Goal: Check status: Check status

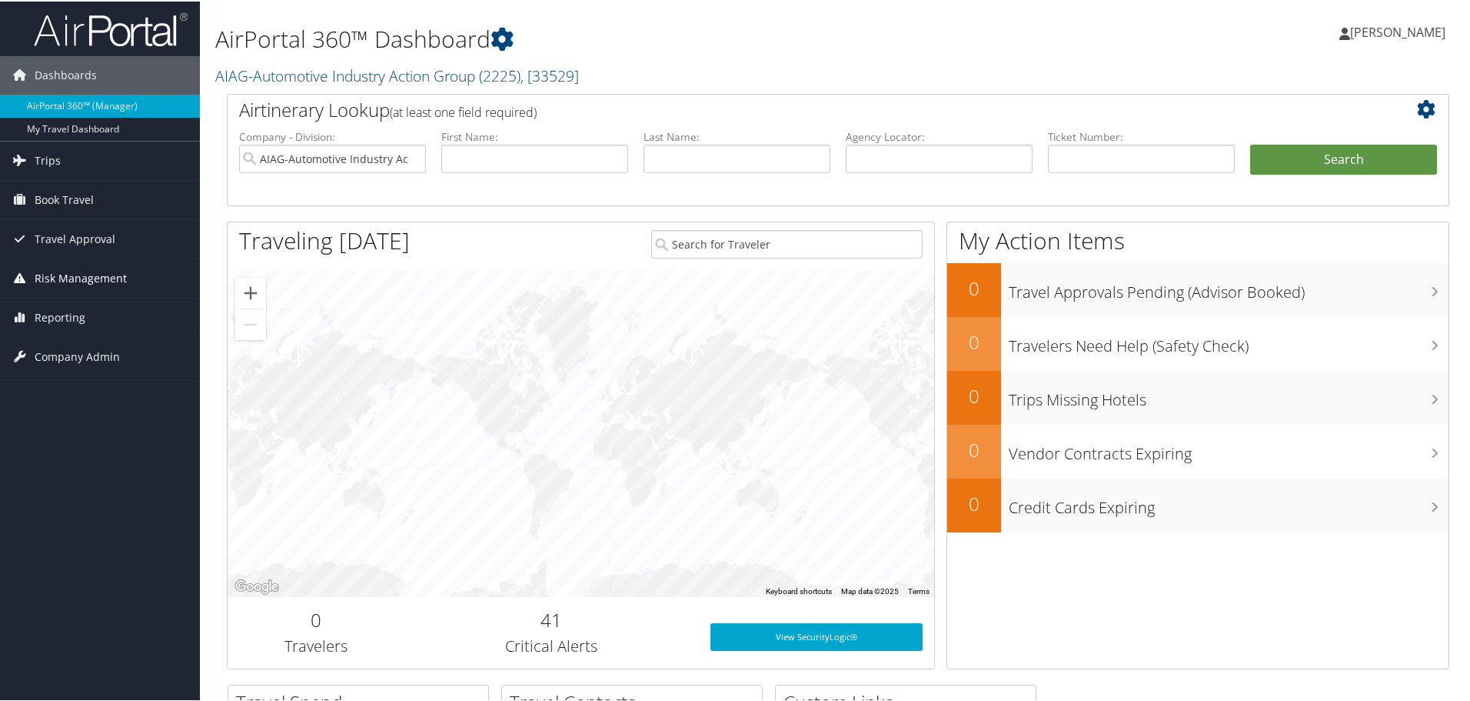
click at [82, 273] on span "Risk Management" at bounding box center [81, 277] width 92 height 38
click at [51, 162] on span "Trips" at bounding box center [48, 159] width 26 height 38
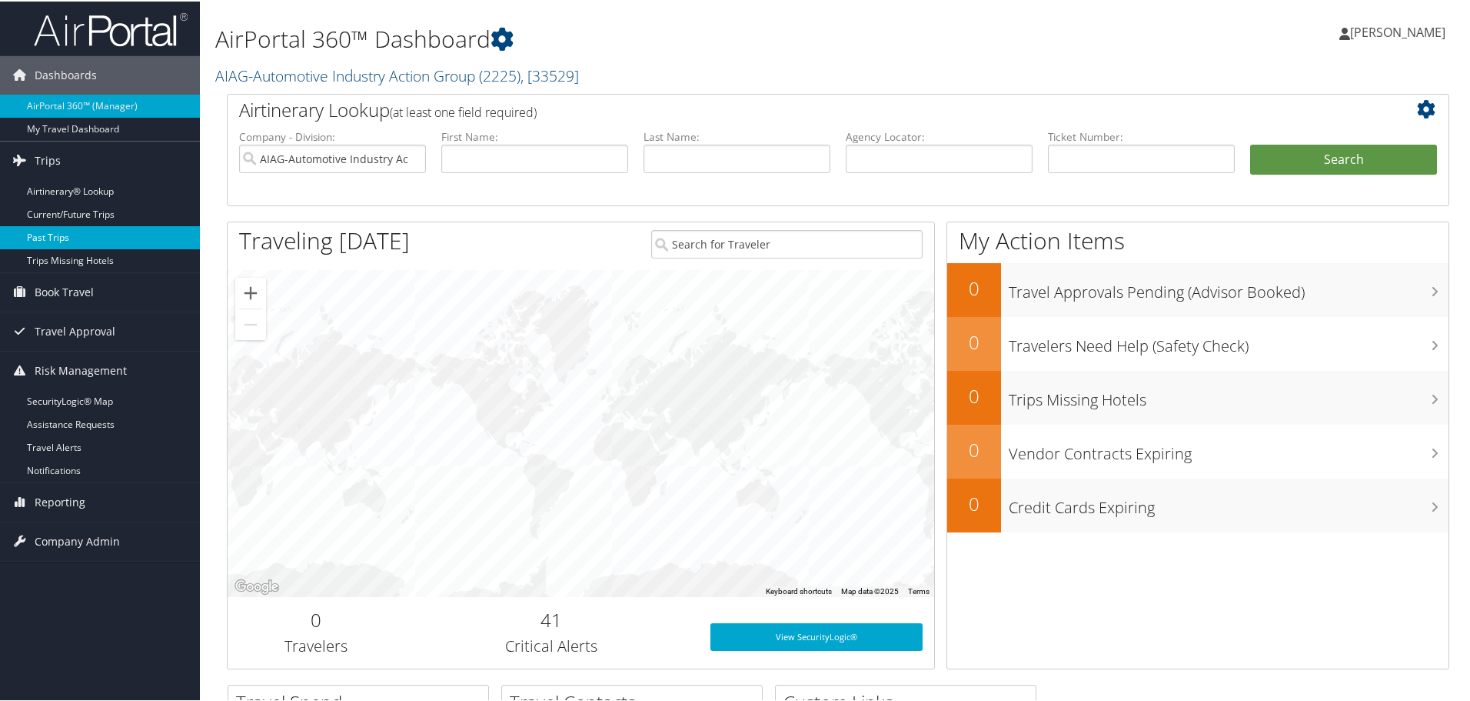
click at [70, 233] on link "Past Trips" at bounding box center [100, 236] width 200 height 23
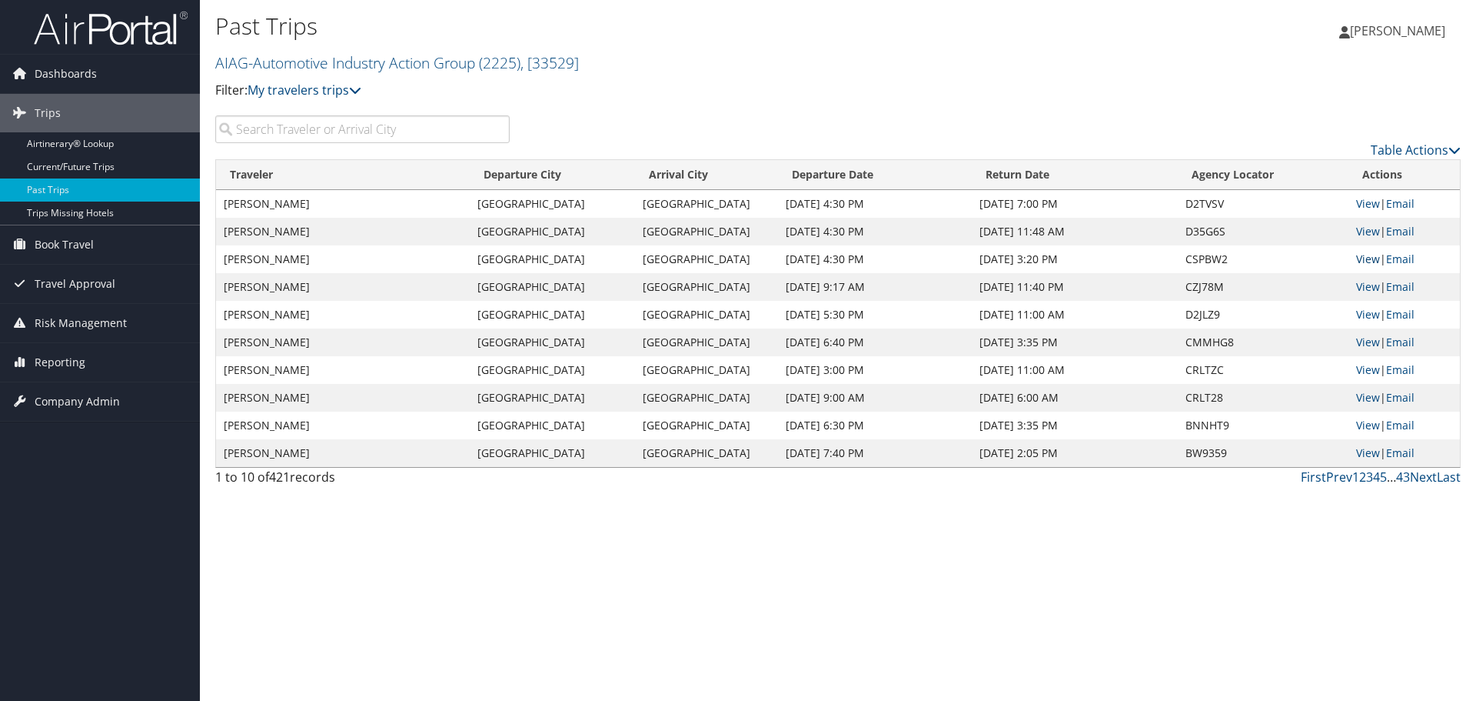
click at [1366, 253] on link "View" at bounding box center [1368, 258] width 24 height 15
click at [1377, 344] on link "View" at bounding box center [1368, 341] width 24 height 15
click at [1370, 257] on link "View" at bounding box center [1368, 258] width 24 height 15
click at [325, 135] on input "search" at bounding box center [362, 129] width 295 height 28
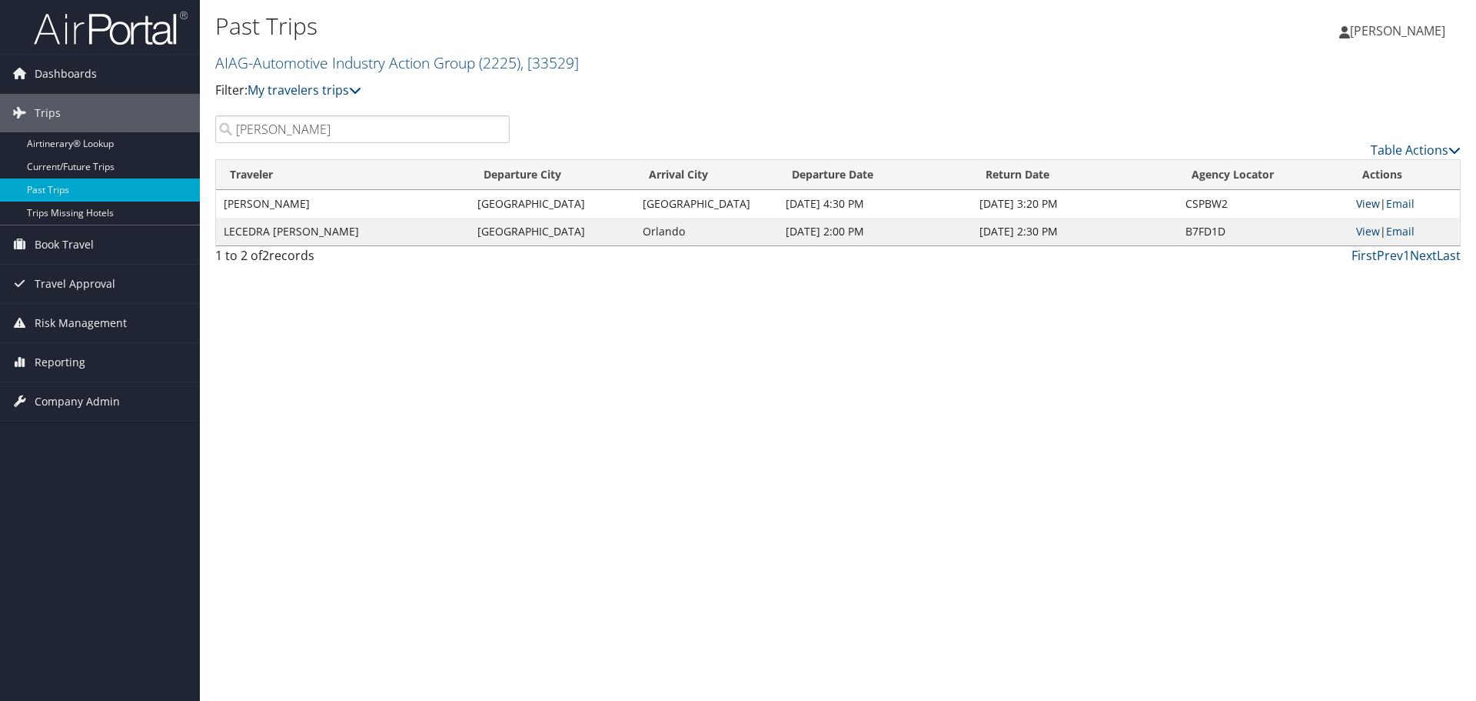
type input "trice"
click at [1366, 204] on link "View" at bounding box center [1368, 203] width 24 height 15
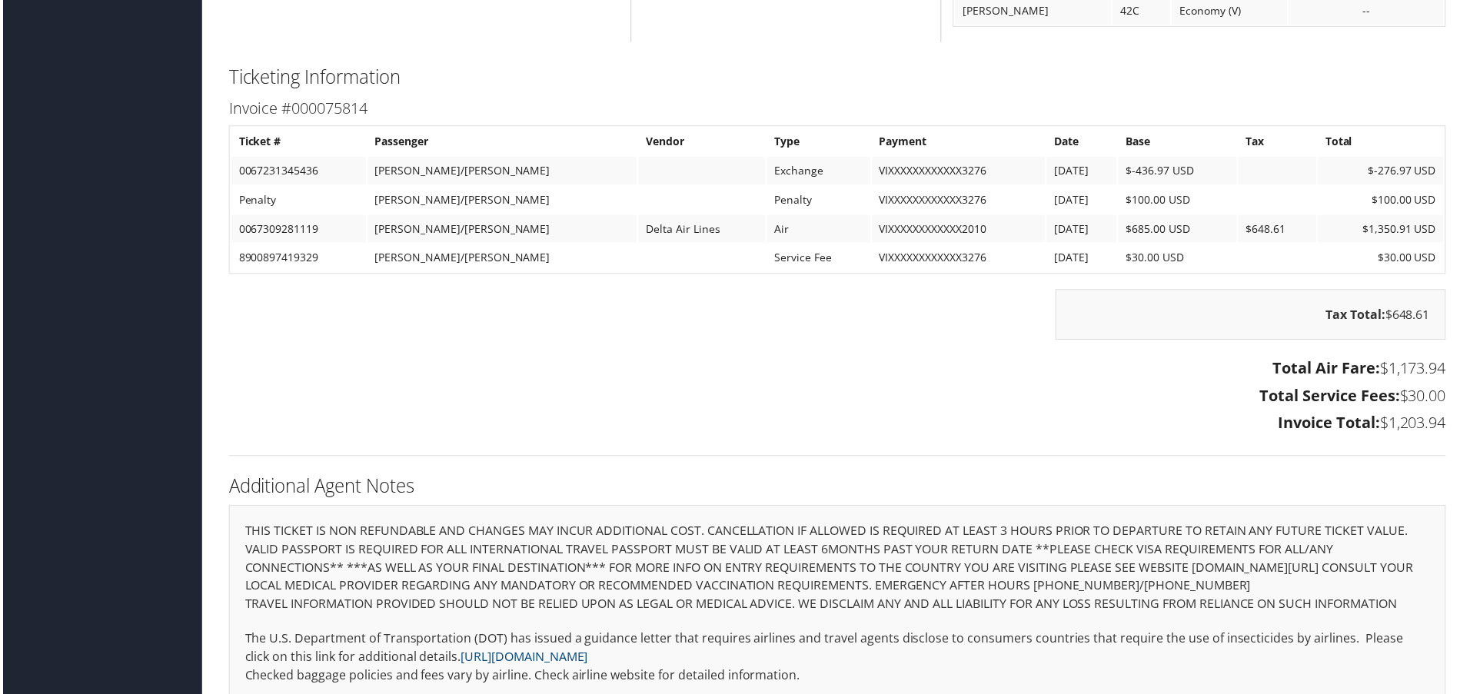
scroll to position [1655, 0]
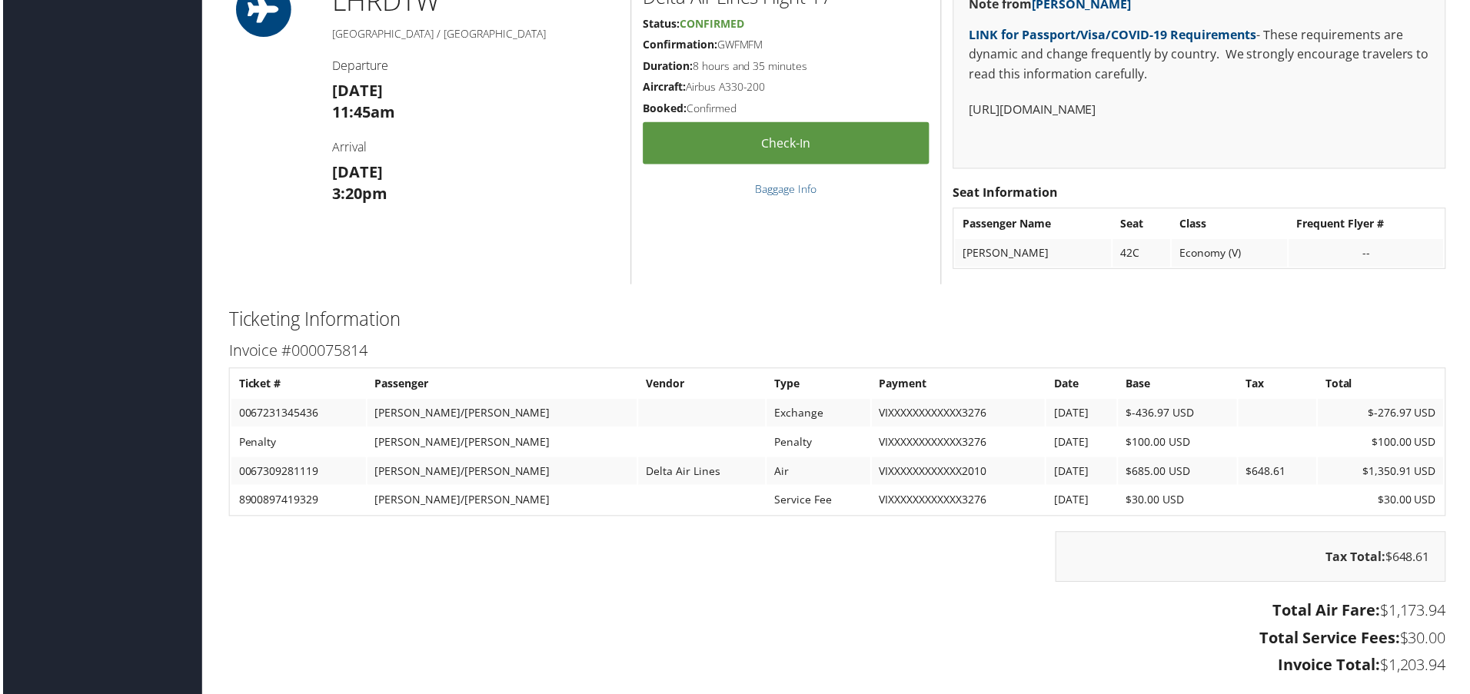
scroll to position [1615, 0]
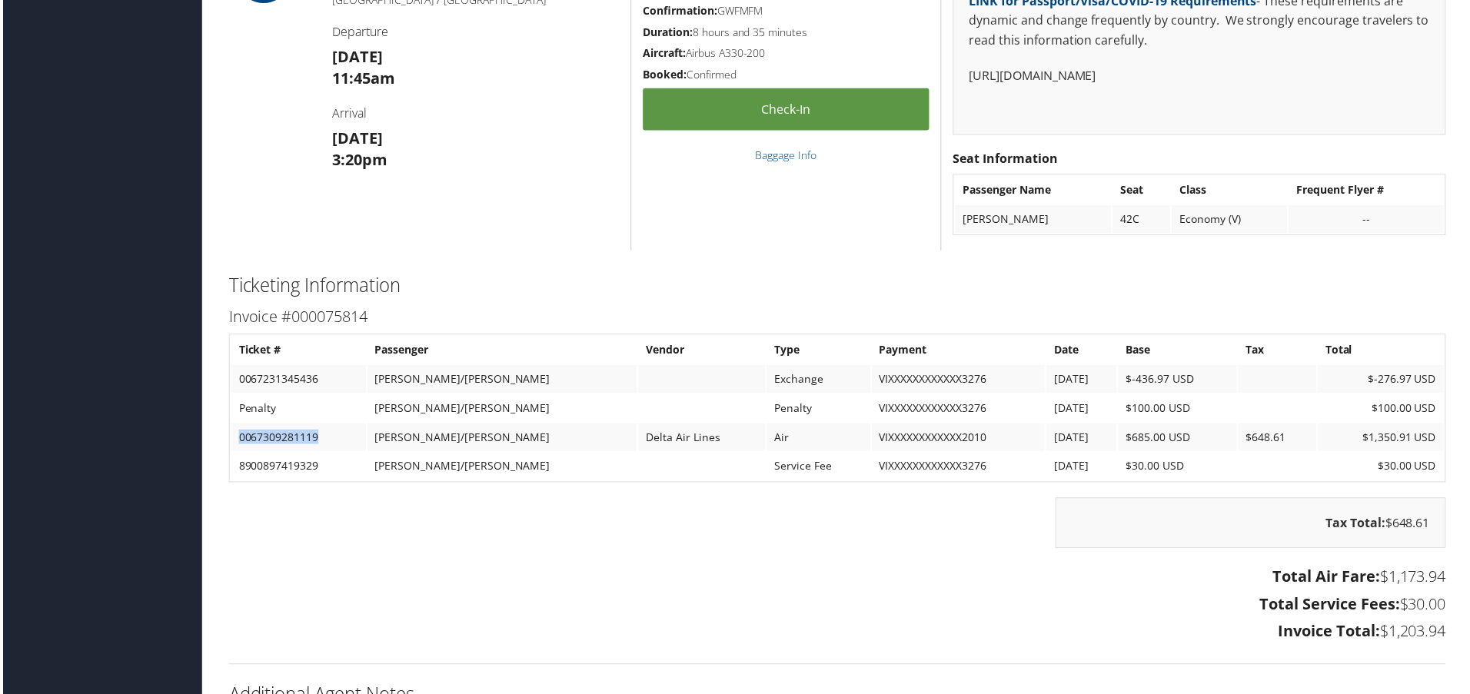
drag, startPoint x: 235, startPoint y: 438, endPoint x: 346, endPoint y: 441, distance: 111.6
click at [346, 441] on td "0067309281119" at bounding box center [296, 439] width 135 height 28
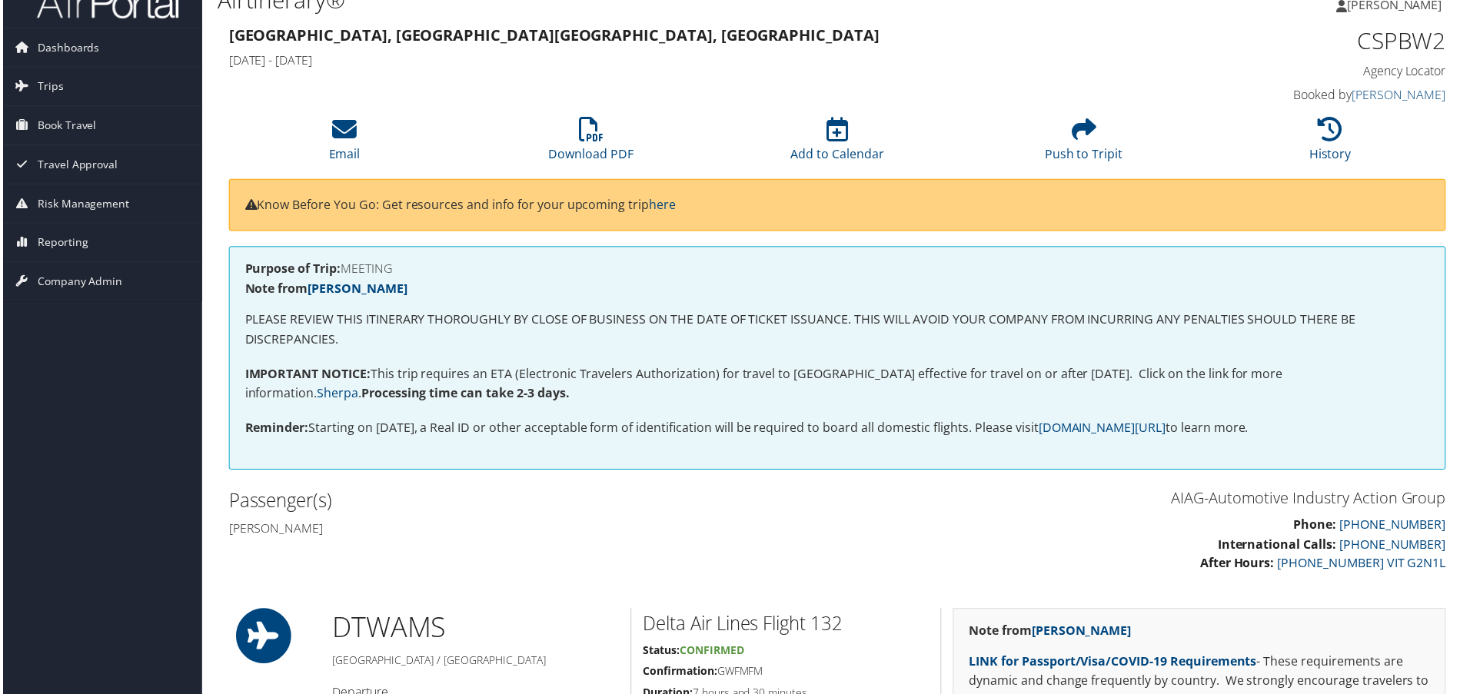
scroll to position [0, 0]
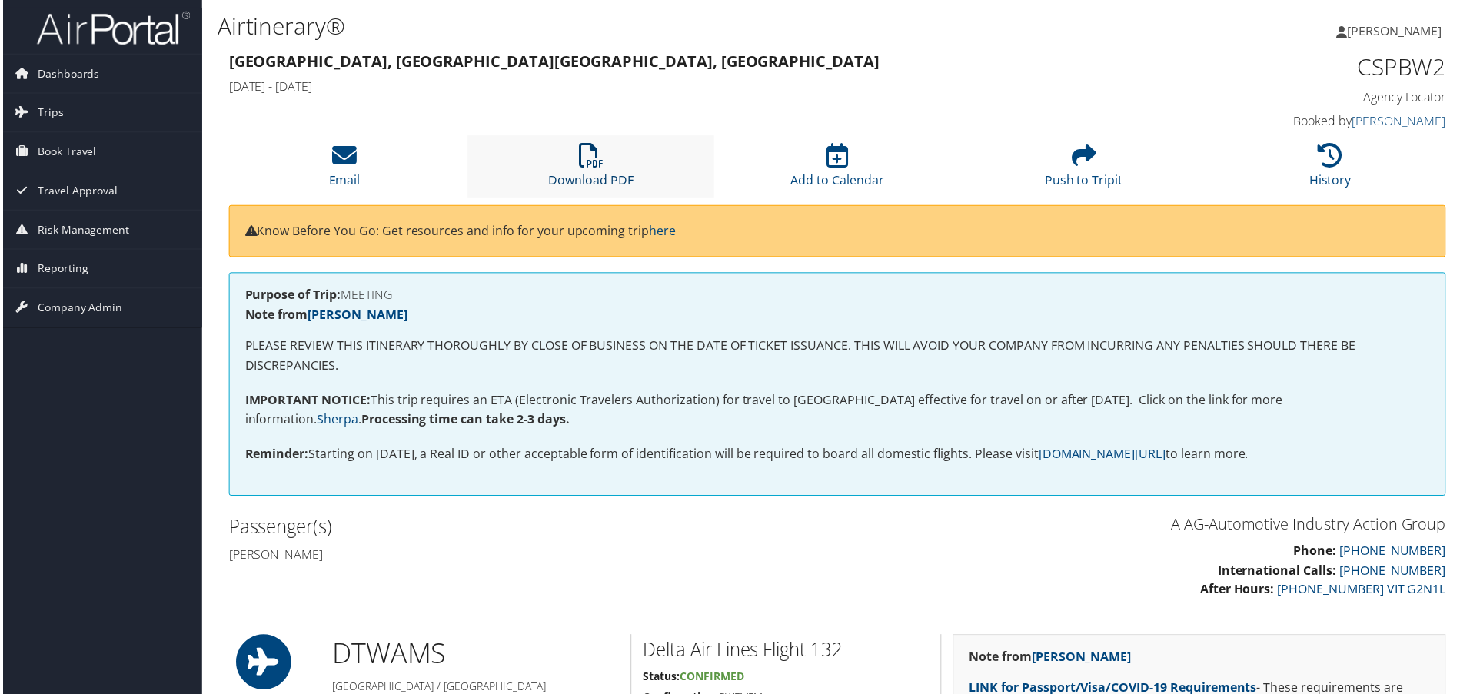
click at [578, 161] on icon at bounding box center [590, 156] width 25 height 25
click at [1330, 170] on li "History" at bounding box center [1334, 167] width 248 height 62
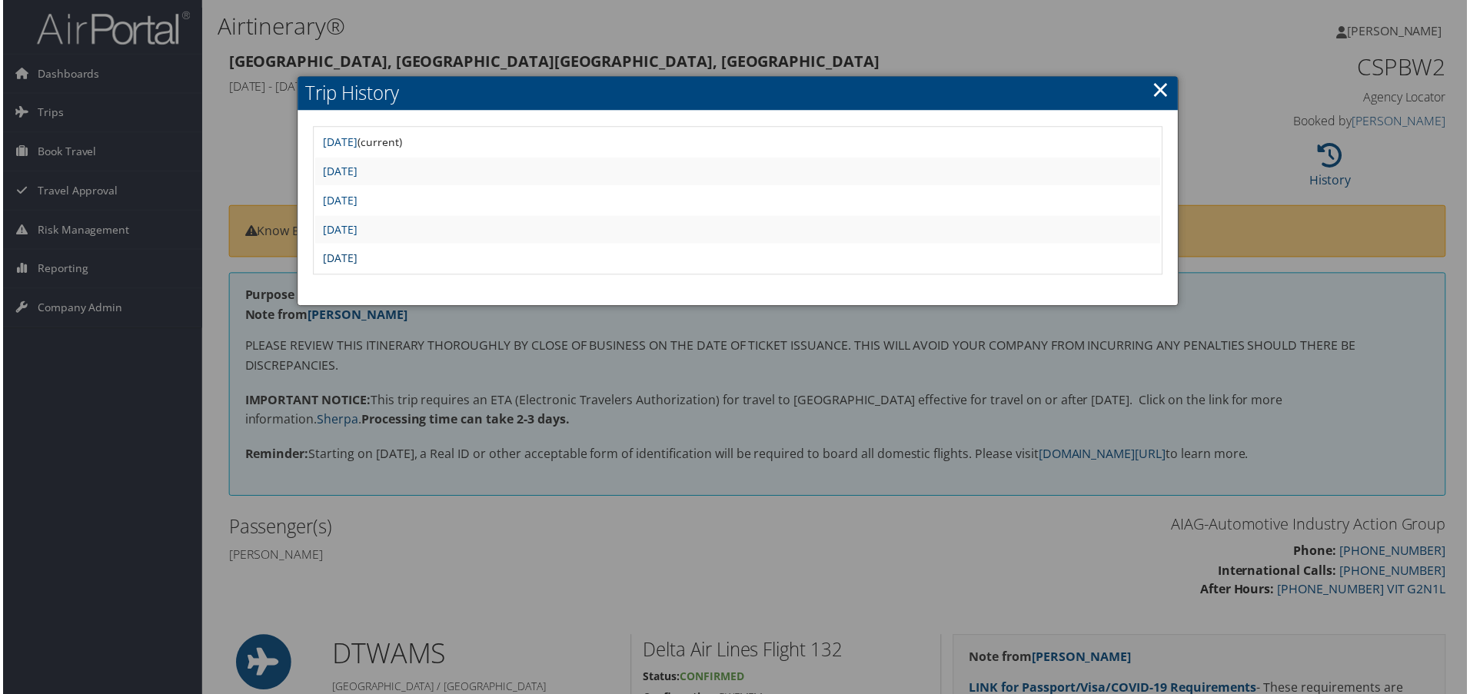
click at [356, 261] on link "[DATE]" at bounding box center [338, 259] width 35 height 15
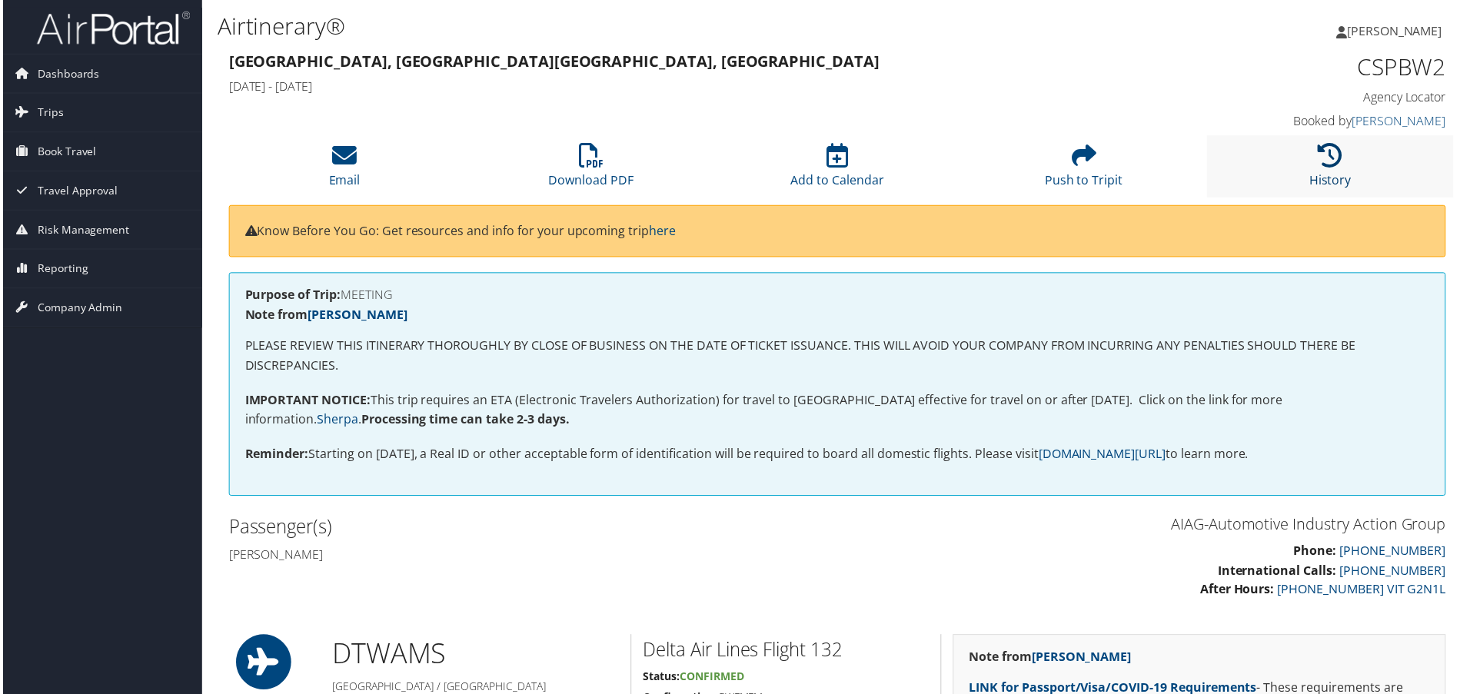
click at [1340, 165] on icon at bounding box center [1333, 156] width 25 height 25
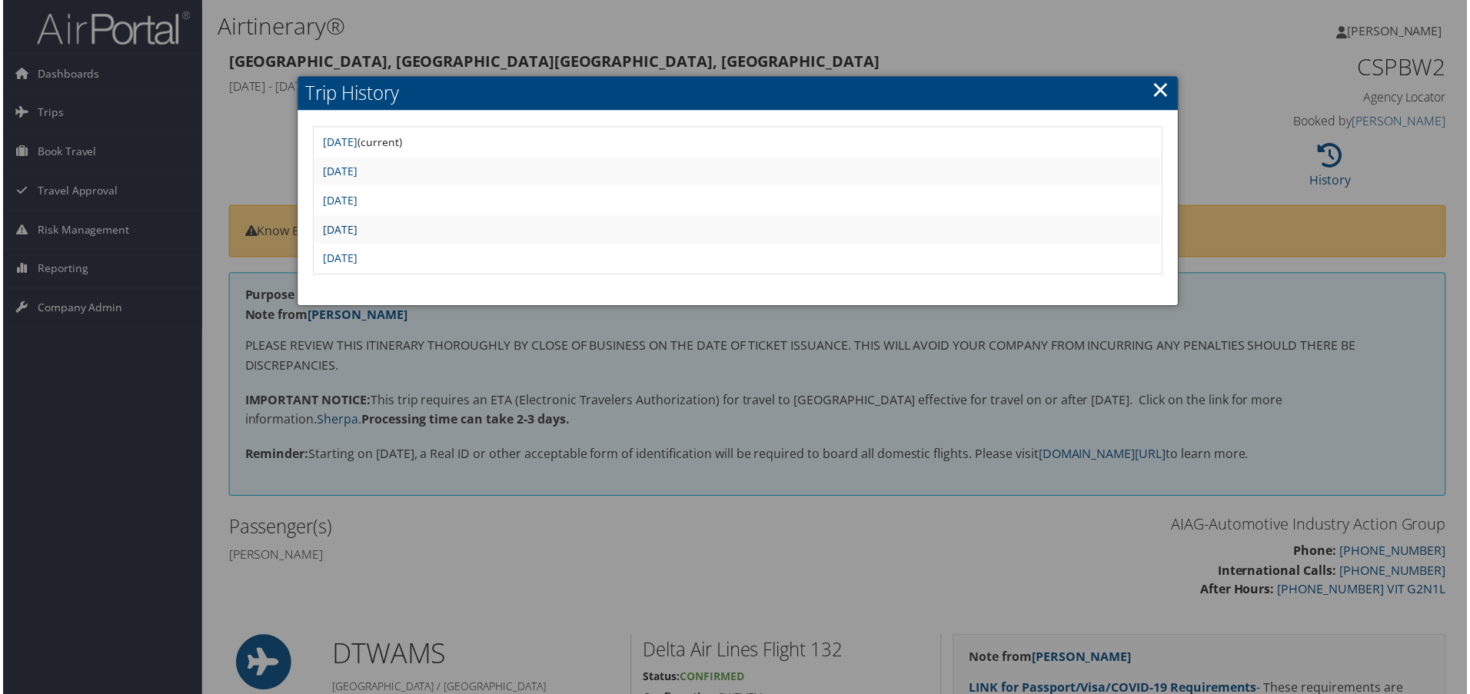
click at [356, 229] on link "[DATE]" at bounding box center [338, 230] width 35 height 15
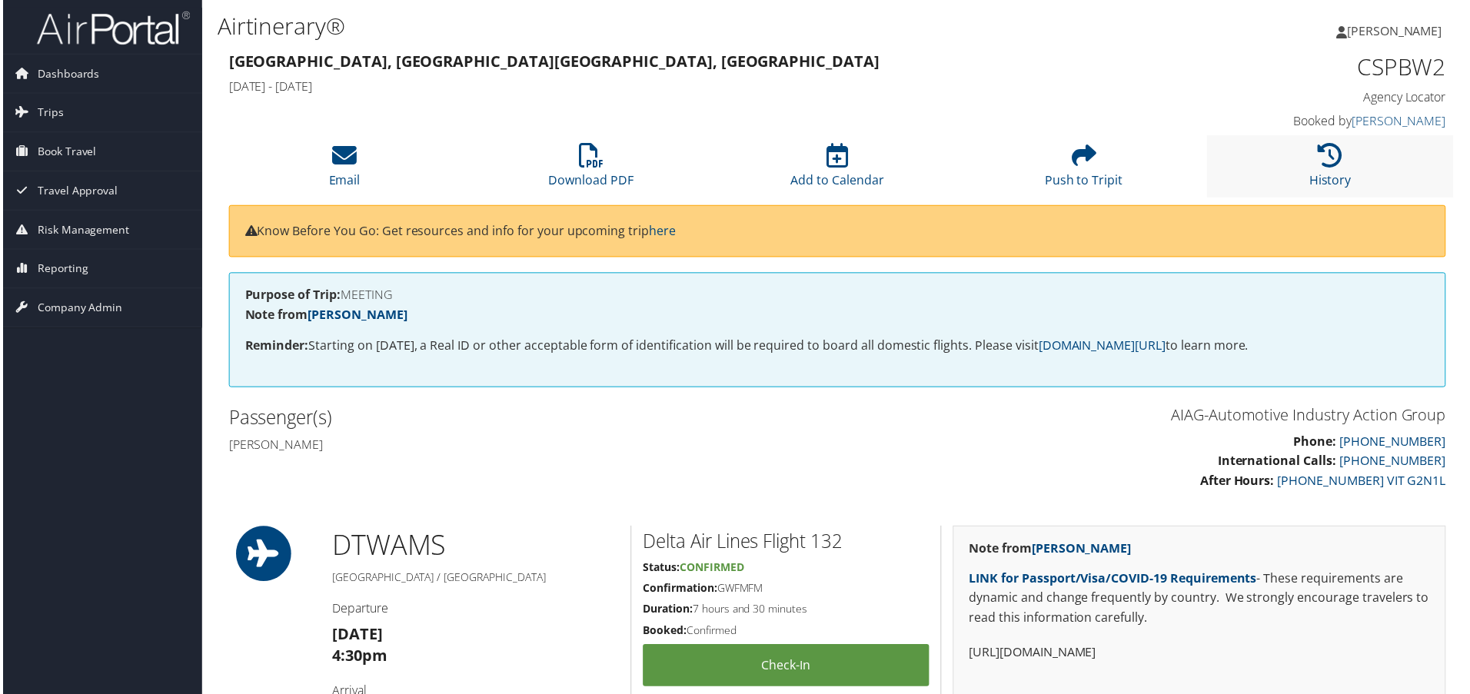
click at [1343, 163] on li "History" at bounding box center [1334, 167] width 248 height 62
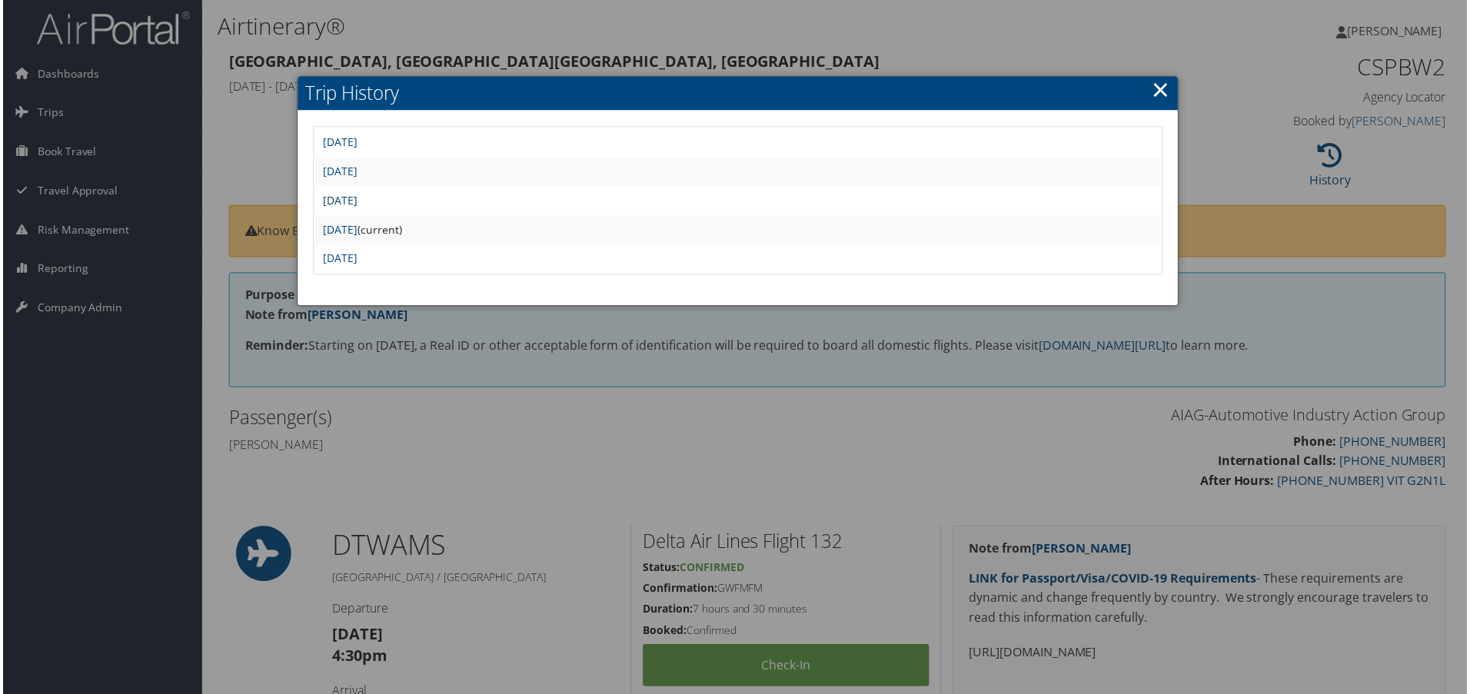
click at [356, 205] on link "[DATE]" at bounding box center [338, 201] width 35 height 15
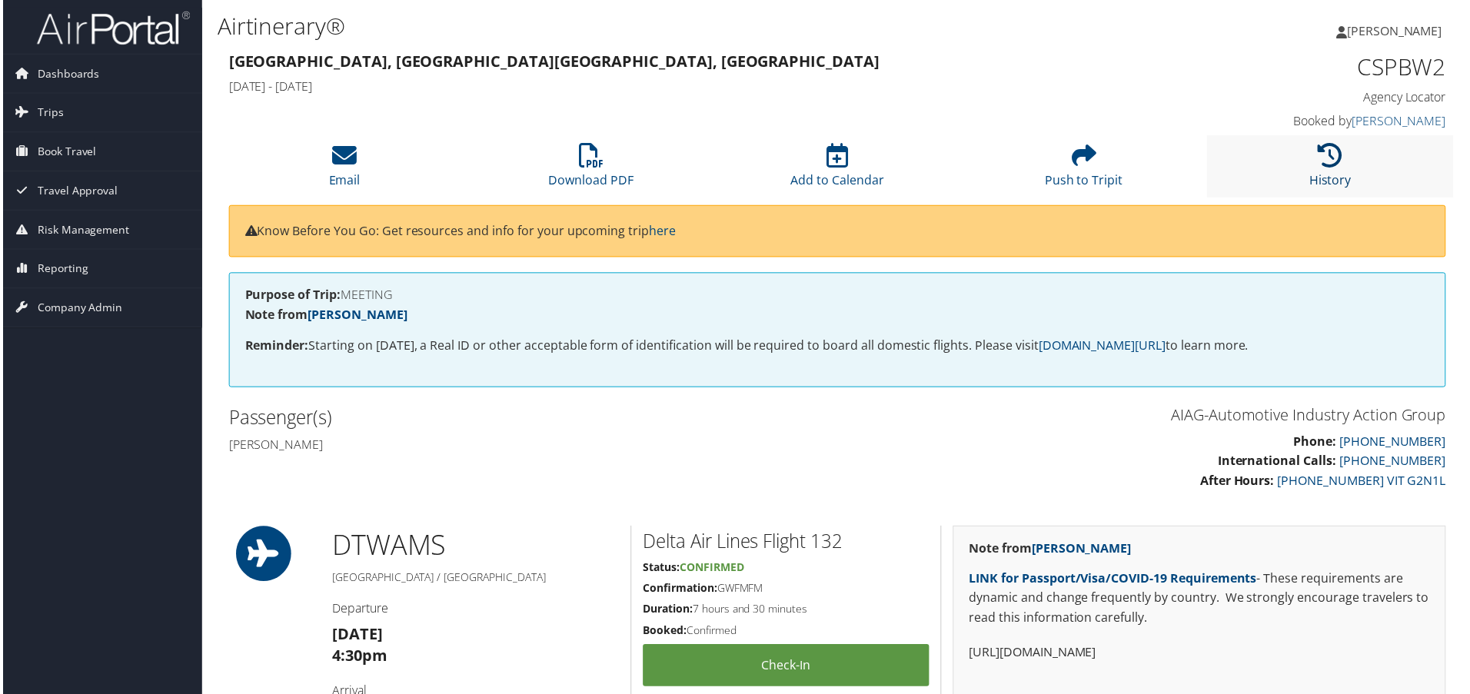
click at [1324, 173] on link "History" at bounding box center [1334, 170] width 42 height 37
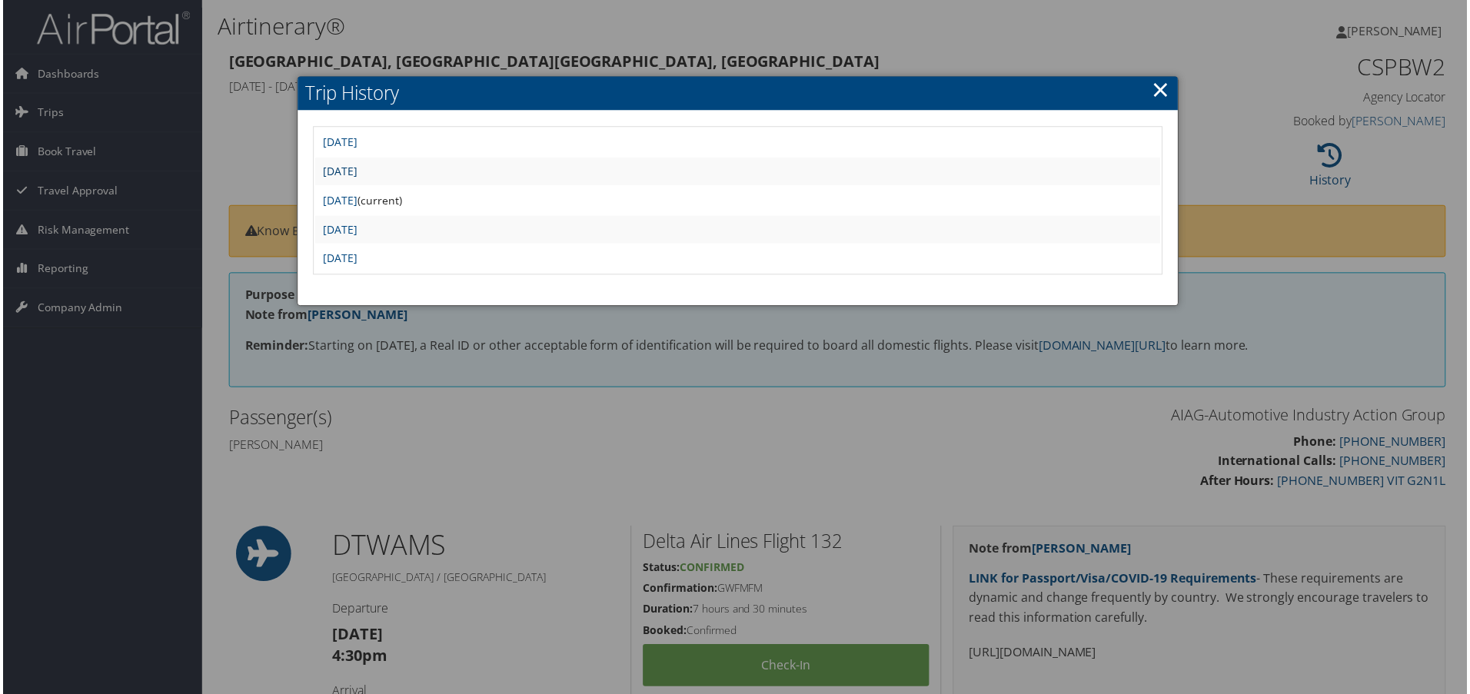
click at [356, 171] on link "[DATE]" at bounding box center [338, 172] width 35 height 15
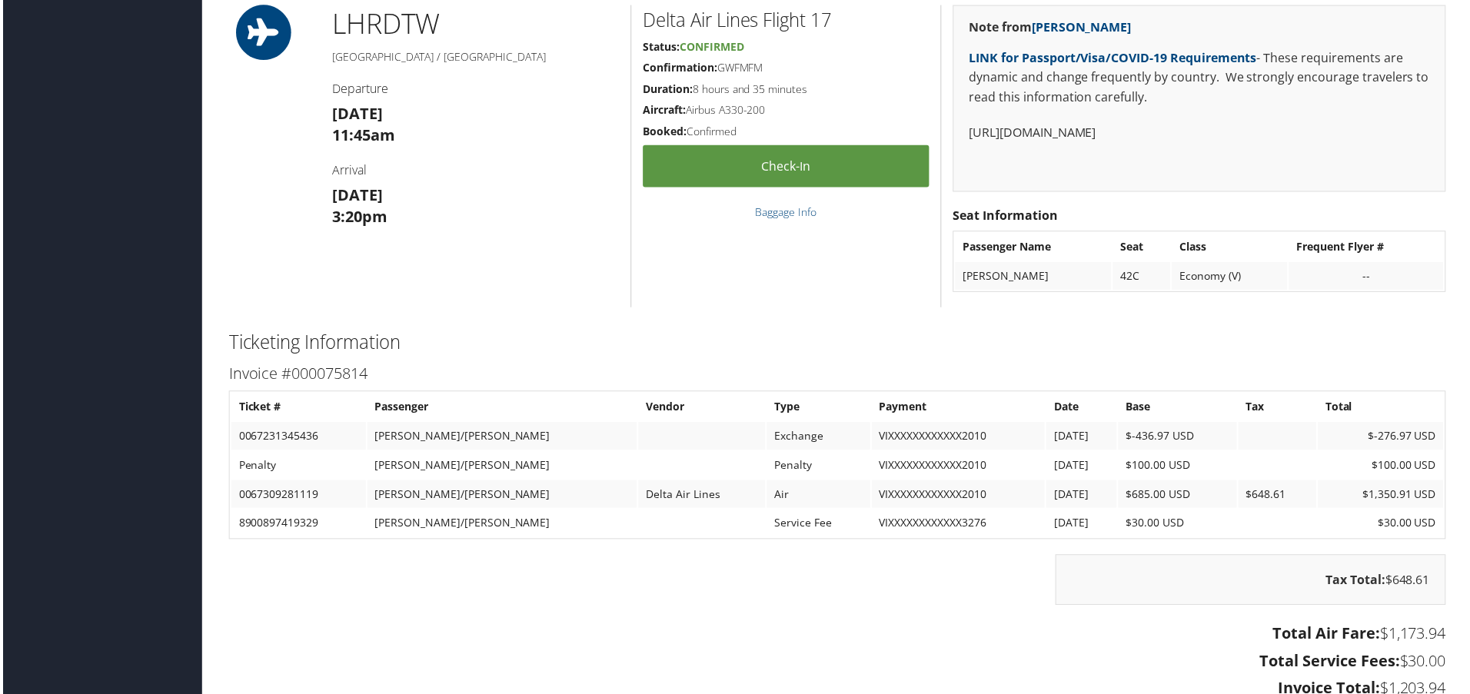
scroll to position [1885, 0]
